Goal: Task Accomplishment & Management: Use online tool/utility

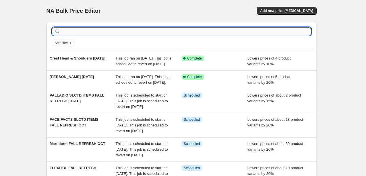
click at [110, 30] on input "text" at bounding box center [186, 31] width 250 height 8
type input "abh"
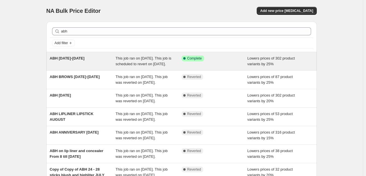
click at [144, 56] on span "This job ran on October 7, 2025. This job is scheduled to revert on October 14,…" at bounding box center [144, 61] width 56 height 10
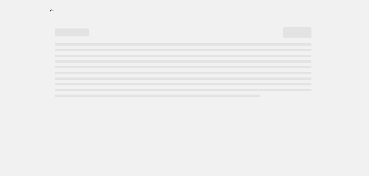
select select "percentage"
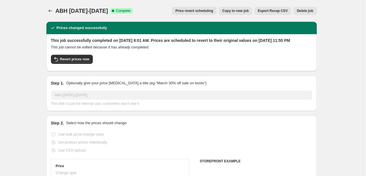
select select "tag"
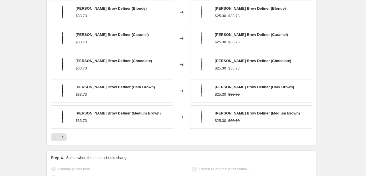
scroll to position [491, 0]
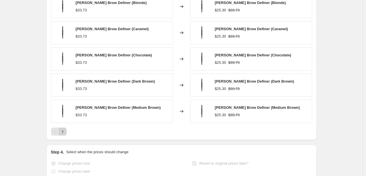
click at [65, 134] on icon "Next" at bounding box center [63, 132] width 6 height 6
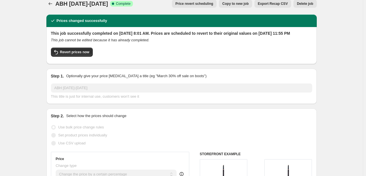
scroll to position [7, 0]
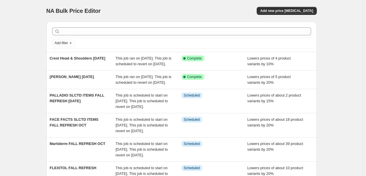
click at [228, 11] on div "Add new price change job" at bounding box center [249, 11] width 136 height 8
click at [280, 8] on button "Add new price change job" at bounding box center [287, 11] width 60 height 8
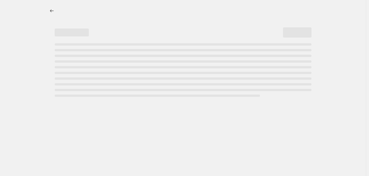
select select "percentage"
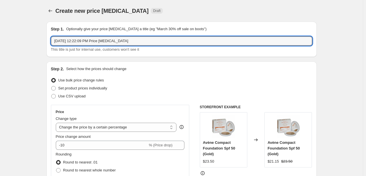
drag, startPoint x: 140, startPoint y: 40, endPoint x: 24, endPoint y: 36, distance: 116.6
type input "beesline creams and serums 20% Off oct"
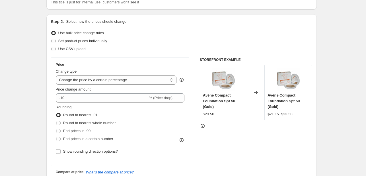
scroll to position [57, 0]
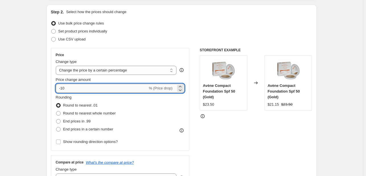
click at [64, 87] on input "-10" at bounding box center [102, 88] width 92 height 9
type input "-20"
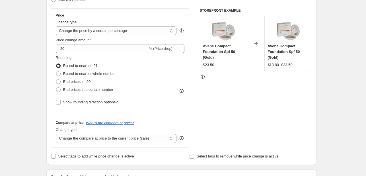
scroll to position [114, 0]
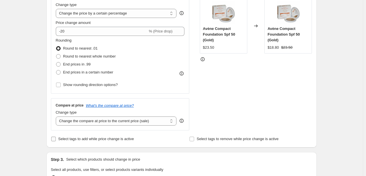
click at [69, 137] on span "Select tags to add while price change is active" at bounding box center [96, 139] width 76 height 4
click at [56, 137] on input "Select tags to add while price change is active" at bounding box center [53, 139] width 5 height 5
checkbox input "true"
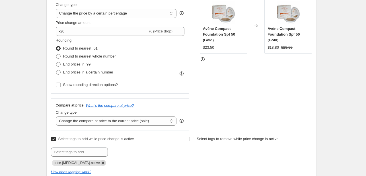
click at [101, 163] on icon "Remove price-change-job-active" at bounding box center [103, 162] width 5 height 5
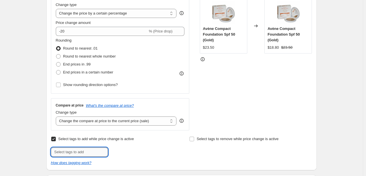
click at [92, 149] on input "text" at bounding box center [79, 152] width 57 height 9
type input "OCT25"
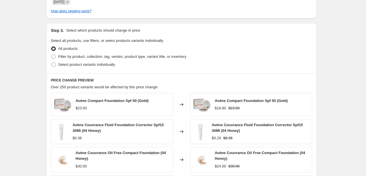
scroll to position [285, 0]
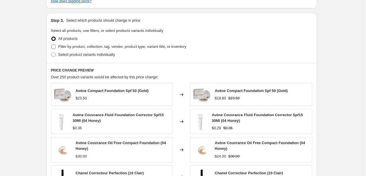
click at [118, 48] on span "Filter by product, collection, tag, vendor, product type, variant title, or inv…" at bounding box center [122, 46] width 128 height 4
click at [52, 45] on input "Filter by product, collection, tag, vendor, product type, variant title, or inv…" at bounding box center [51, 44] width 0 height 0
radio input "true"
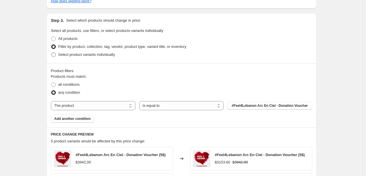
click at [100, 57] on span "Select product variants individually" at bounding box center [86, 54] width 57 height 4
click at [52, 53] on input "Select product variants individually" at bounding box center [51, 52] width 0 height 0
radio input "true"
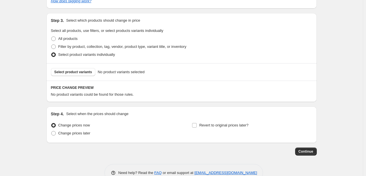
click at [88, 73] on span "Select product variants" at bounding box center [73, 72] width 38 height 5
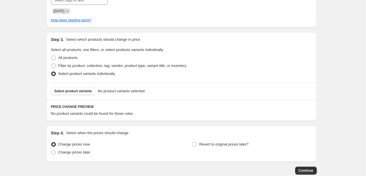
scroll to position [256, 0]
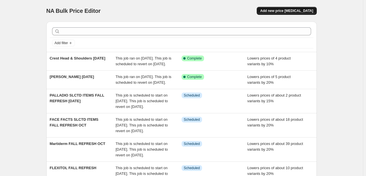
click at [297, 12] on span "Add new price change job" at bounding box center [286, 11] width 53 height 5
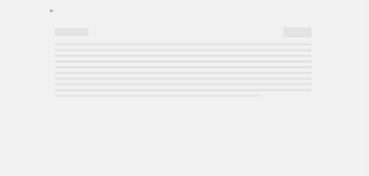
select select "percentage"
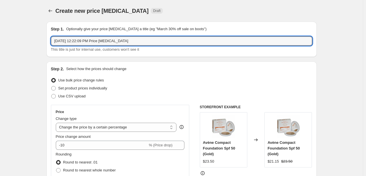
drag, startPoint x: 135, startPoint y: 40, endPoint x: 19, endPoint y: 44, distance: 116.2
type input "BEESLINE SERUMS AND CREAMS 20% OCT25"
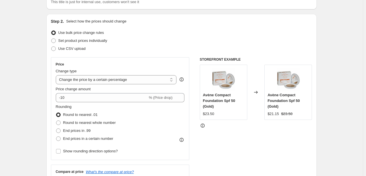
scroll to position [57, 0]
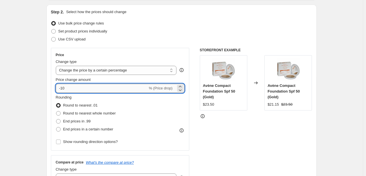
click at [65, 88] on input "-10" at bounding box center [102, 88] width 92 height 9
type input "-1"
type input "-20"
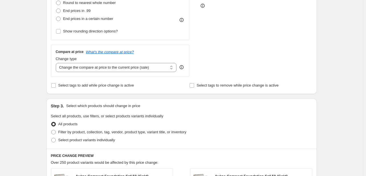
scroll to position [171, 0]
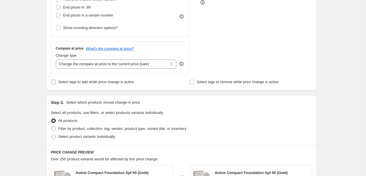
click at [81, 83] on span "Select tags to add while price change is active" at bounding box center [96, 82] width 76 height 4
click at [56, 83] on input "Select tags to add while price change is active" at bounding box center [53, 82] width 5 height 5
checkbox input "true"
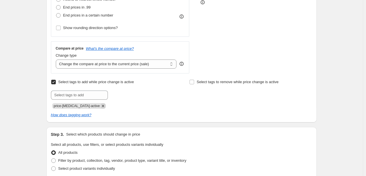
click at [101, 105] on icon "Remove price-change-job-active" at bounding box center [103, 105] width 5 height 5
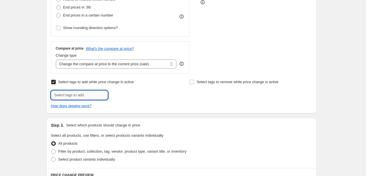
click at [95, 96] on input "text" at bounding box center [79, 95] width 57 height 9
type input "OCT25"
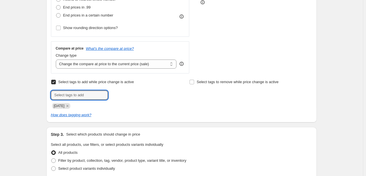
click at [143, 93] on div at bounding box center [112, 95] width 123 height 9
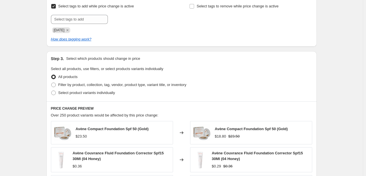
scroll to position [256, 0]
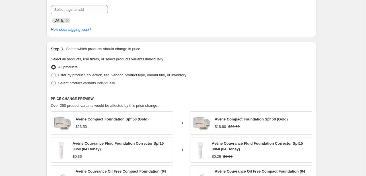
click at [98, 86] on label "Select product variants individually" at bounding box center [83, 83] width 64 height 8
click at [52, 81] on input "Select product variants individually" at bounding box center [51, 81] width 0 height 0
radio input "true"
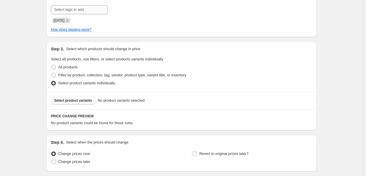
click at [83, 104] on button "Select product variants" at bounding box center [73, 101] width 45 height 8
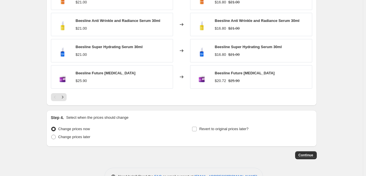
scroll to position [442, 0]
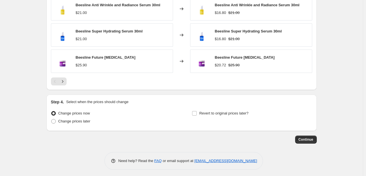
click at [69, 114] on label "Change prices now" at bounding box center [70, 113] width 39 height 8
click at [52, 111] on input "Change prices now" at bounding box center [51, 111] width 0 height 0
click at [224, 111] on span "Revert to original prices later?" at bounding box center [223, 113] width 49 height 4
click at [197, 111] on input "Revert to original prices later?" at bounding box center [194, 113] width 5 height 5
checkbox input "true"
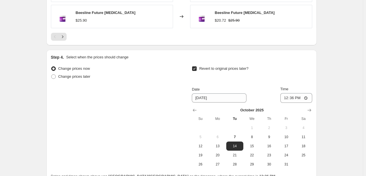
scroll to position [527, 0]
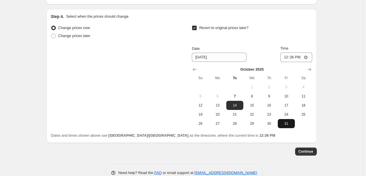
click at [283, 122] on span "31" at bounding box center [286, 123] width 13 height 5
type input "10/31/2025"
click at [290, 55] on input "12:36" at bounding box center [296, 57] width 32 height 10
type input "23:55"
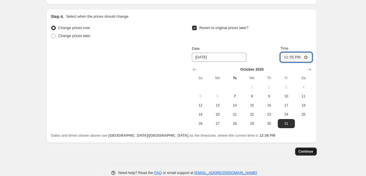
click at [312, 149] on span "Continue" at bounding box center [306, 151] width 15 height 5
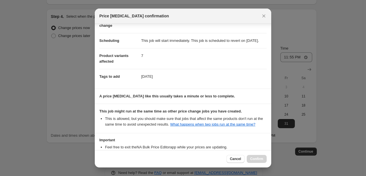
scroll to position [84, 0]
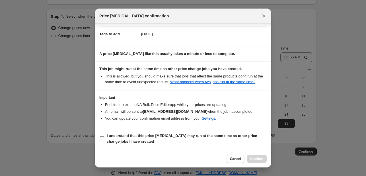
drag, startPoint x: 196, startPoint y: 136, endPoint x: 181, endPoint y: 139, distance: 15.4
click at [196, 136] on b "I understand that this price change job may run at the same time as other price…" at bounding box center [182, 139] width 150 height 10
click at [104, 136] on input "I understand that this price change job may run at the same time as other price…" at bounding box center [102, 138] width 5 height 5
checkbox input "true"
click at [261, 157] on span "Confirm" at bounding box center [256, 159] width 13 height 5
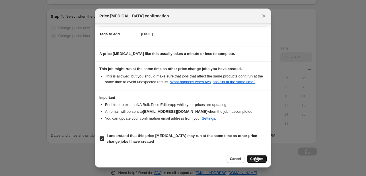
scroll to position [527, 0]
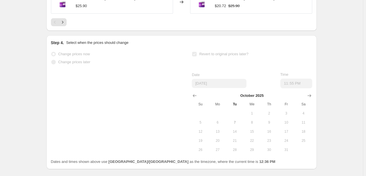
drag, startPoint x: 363, startPoint y: 139, endPoint x: 364, endPoint y: 132, distance: 7.0
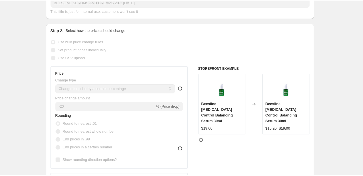
scroll to position [0, 0]
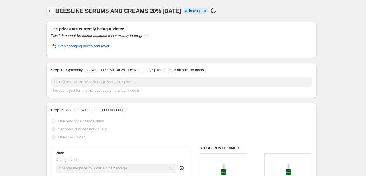
click at [51, 10] on icon "Price change jobs" at bounding box center [51, 11] width 6 height 6
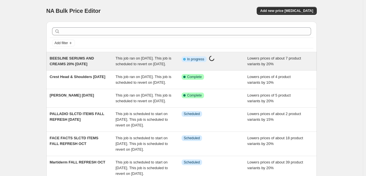
click at [229, 63] on div "Info Partially complete In progress Price change job in progress..." at bounding box center [215, 61] width 66 height 11
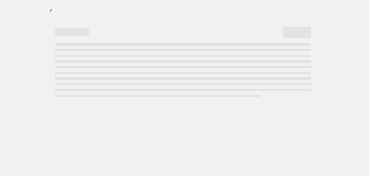
select select "percentage"
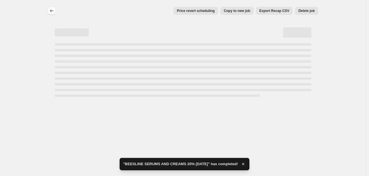
click at [49, 12] on icon "Price change jobs" at bounding box center [52, 11] width 6 height 6
